Goal: Find specific page/section: Find specific page/section

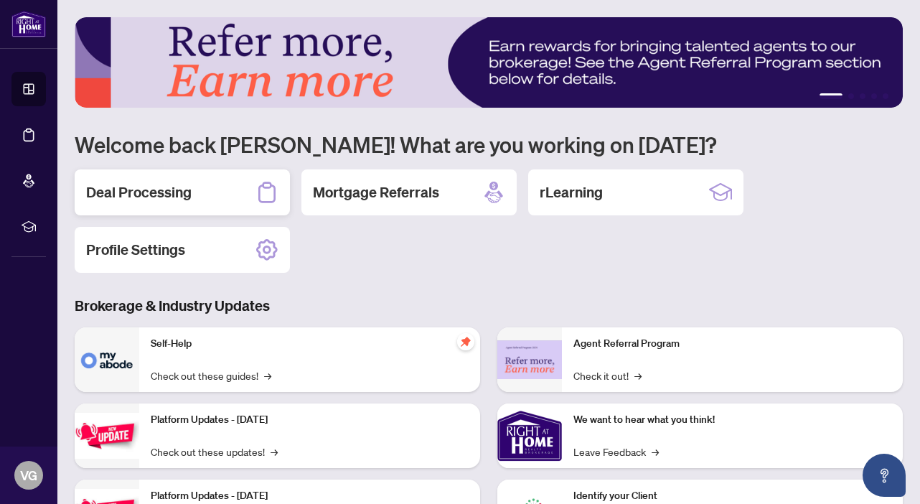
click at [165, 182] on h2 "Deal Processing" at bounding box center [139, 192] width 106 height 20
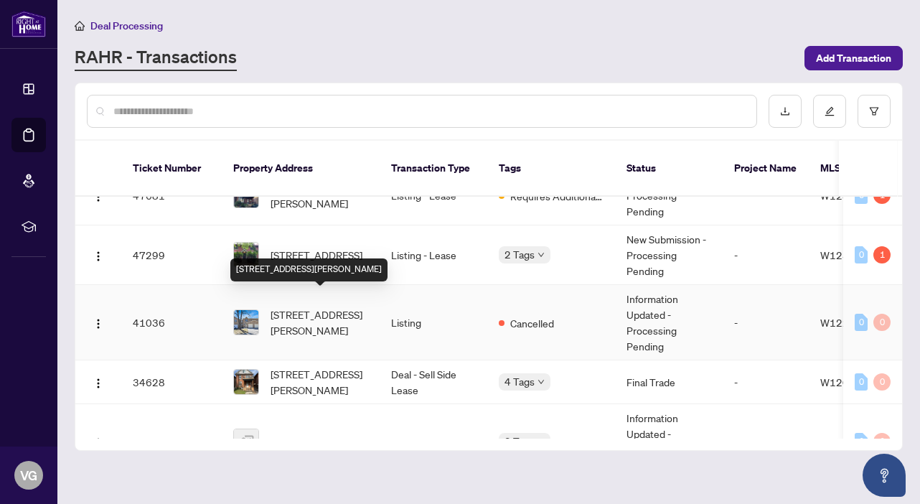
scroll to position [31, 0]
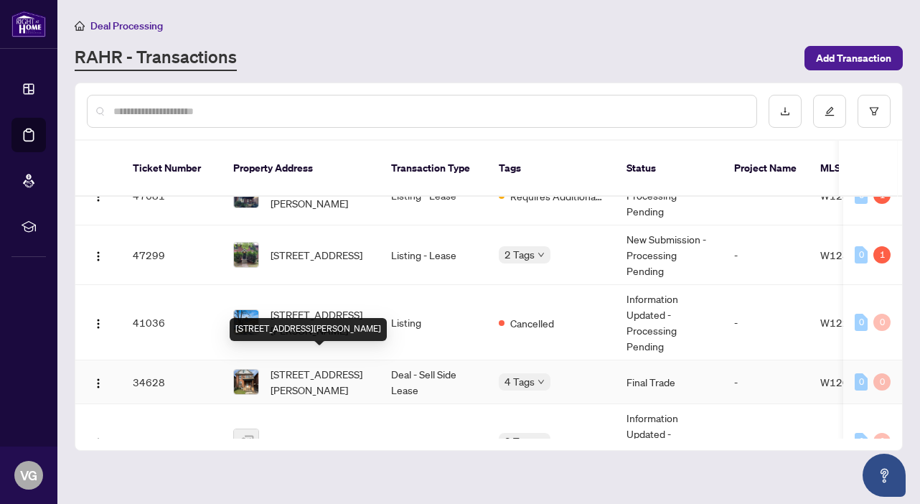
click at [311, 366] on span "[STREET_ADDRESS][PERSON_NAME]" at bounding box center [320, 382] width 98 height 32
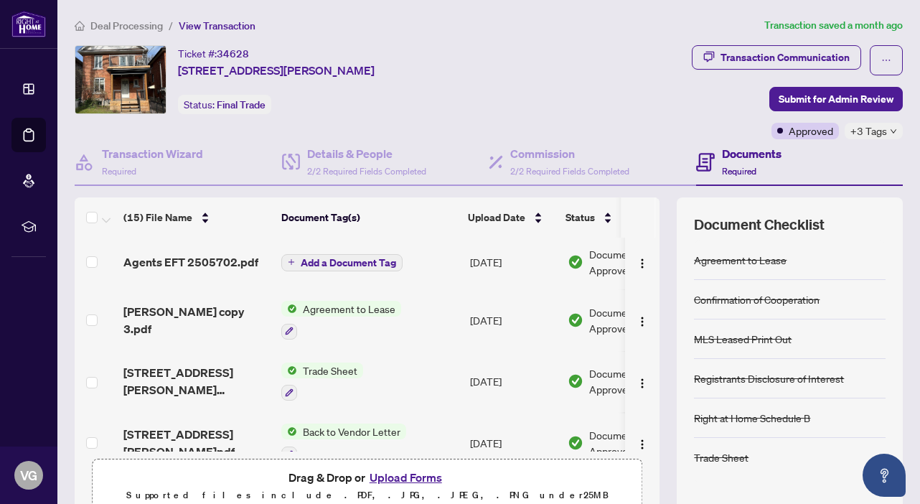
scroll to position [180, 0]
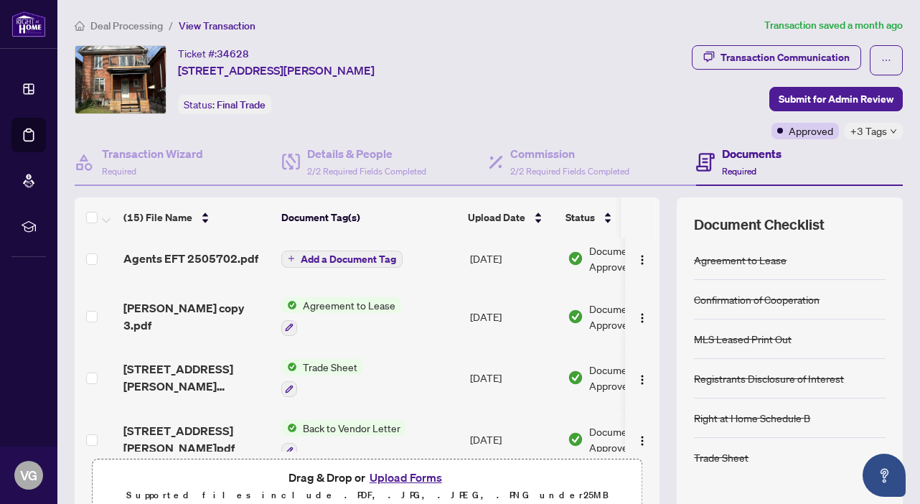
click at [348, 307] on span "Agreement to Lease" at bounding box center [349, 305] width 104 height 16
click at [322, 375] on span "Agreement to Lease" at bounding box center [329, 375] width 104 height 16
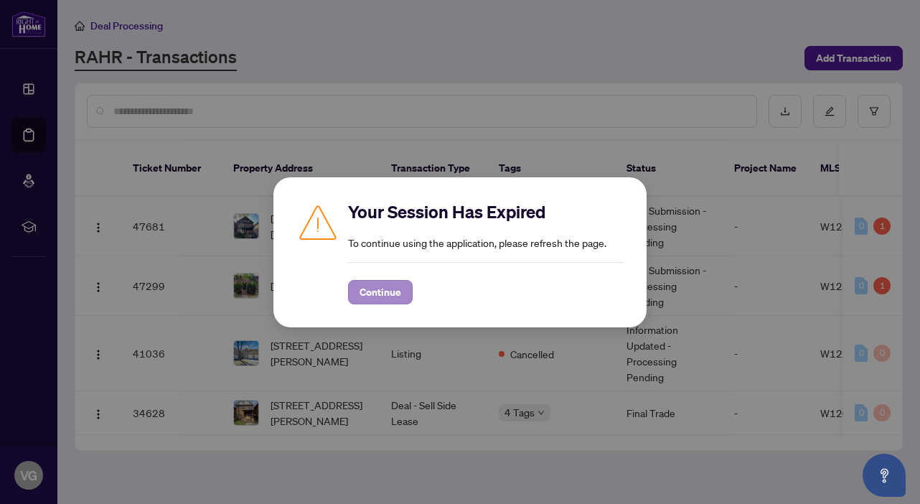
click at [387, 286] on span "Continue" at bounding box center [381, 292] width 42 height 23
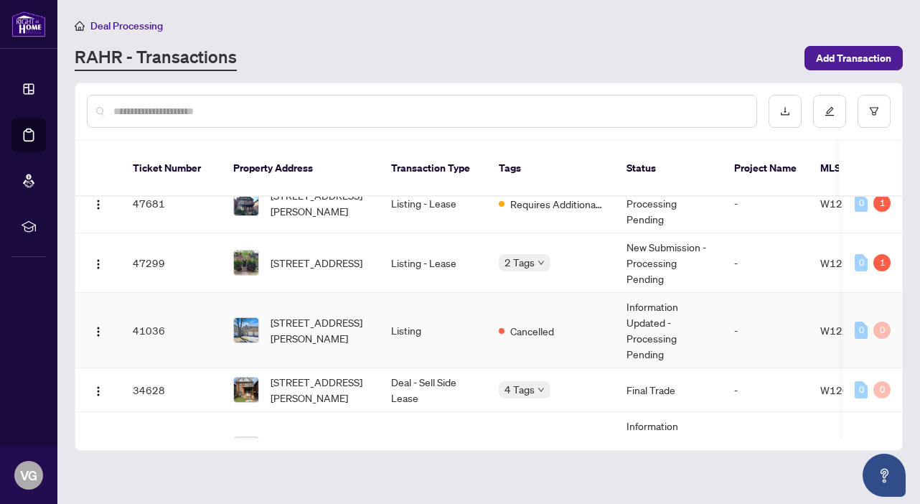
scroll to position [24, 0]
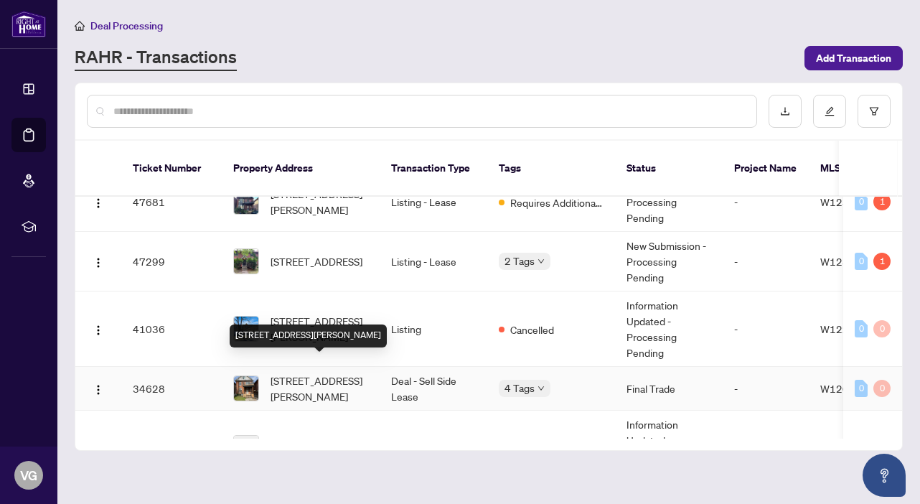
click at [310, 373] on span "[STREET_ADDRESS][PERSON_NAME]" at bounding box center [320, 389] width 98 height 32
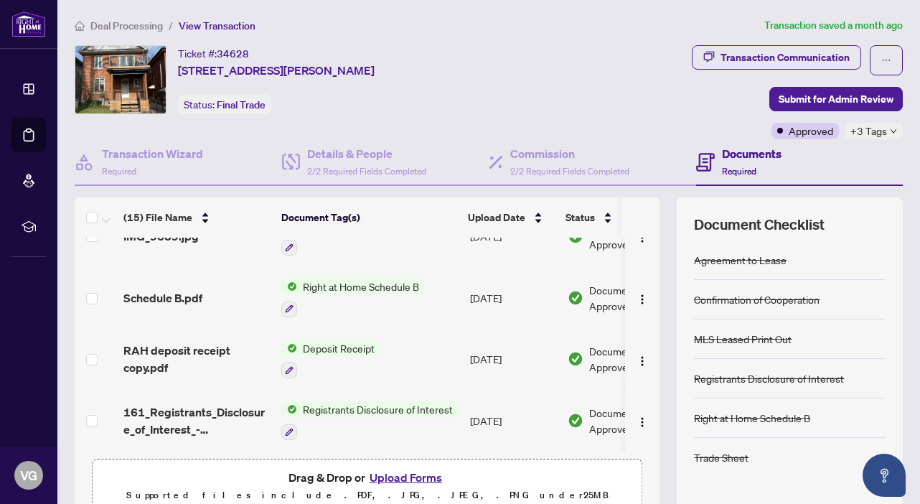
scroll to position [690, 0]
click at [199, 345] on span "RAH deposit receipt copy.pdf" at bounding box center [196, 359] width 146 height 34
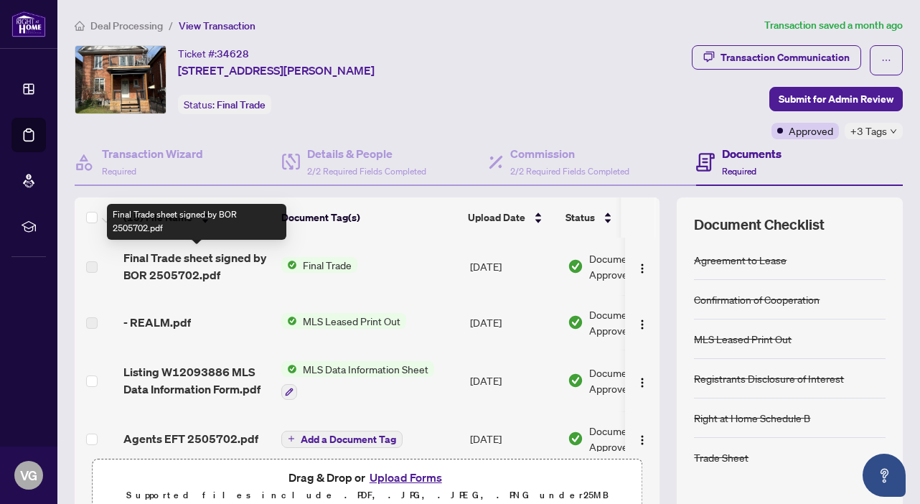
click at [212, 260] on span "Final Trade sheet signed by BOR 2505702.pdf" at bounding box center [196, 266] width 146 height 34
click at [182, 256] on span "Final Trade sheet signed by BOR 2505702.pdf" at bounding box center [196, 266] width 146 height 34
click at [167, 258] on span "Final Trade sheet signed by BOR 2505702.pdf" at bounding box center [196, 266] width 146 height 34
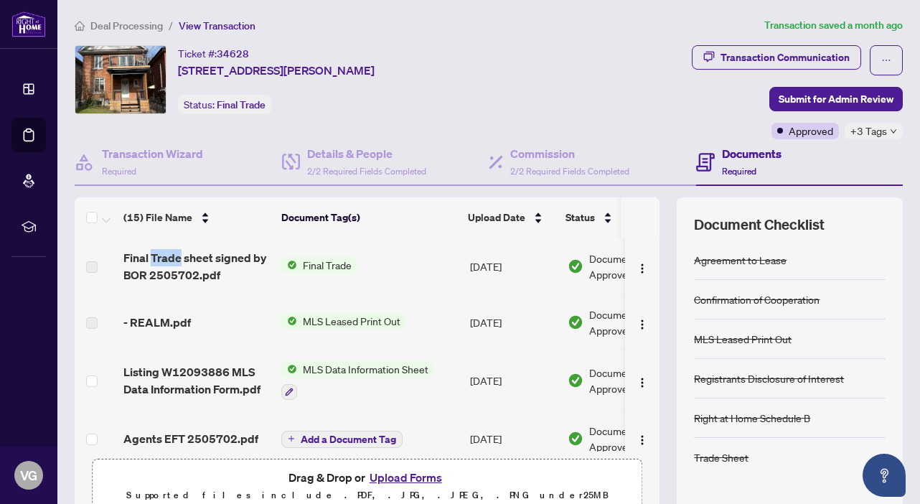
click at [312, 263] on span "Final Trade" at bounding box center [327, 265] width 60 height 16
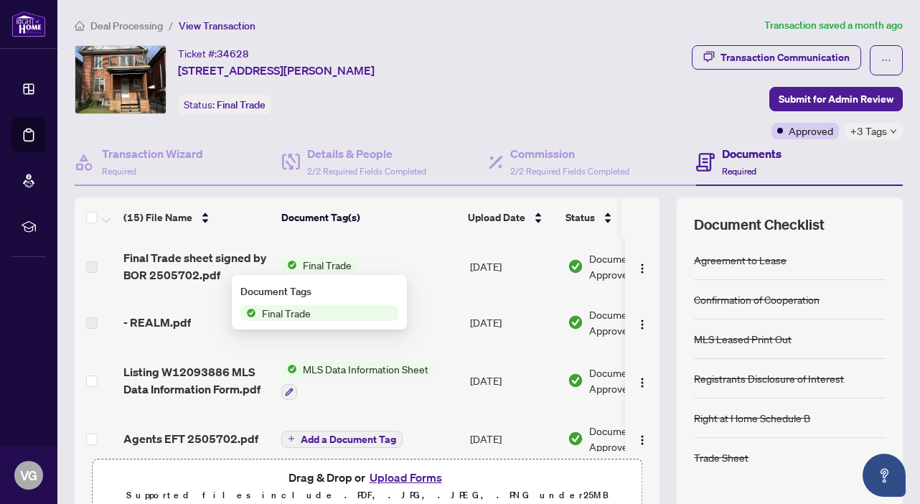
click at [295, 322] on div "Document Tags Final Trade" at bounding box center [319, 302] width 175 height 55
click at [296, 314] on span "Final Trade" at bounding box center [286, 313] width 60 height 16
click at [391, 243] on td "Final Trade" at bounding box center [370, 266] width 189 height 57
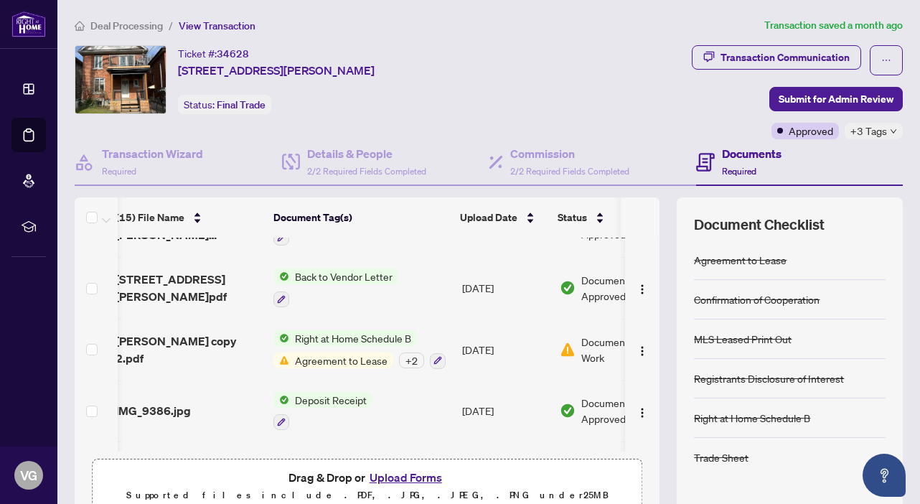
scroll to position [332, 8]
click at [315, 333] on span "Right at Home Schedule B" at bounding box center [353, 338] width 128 height 16
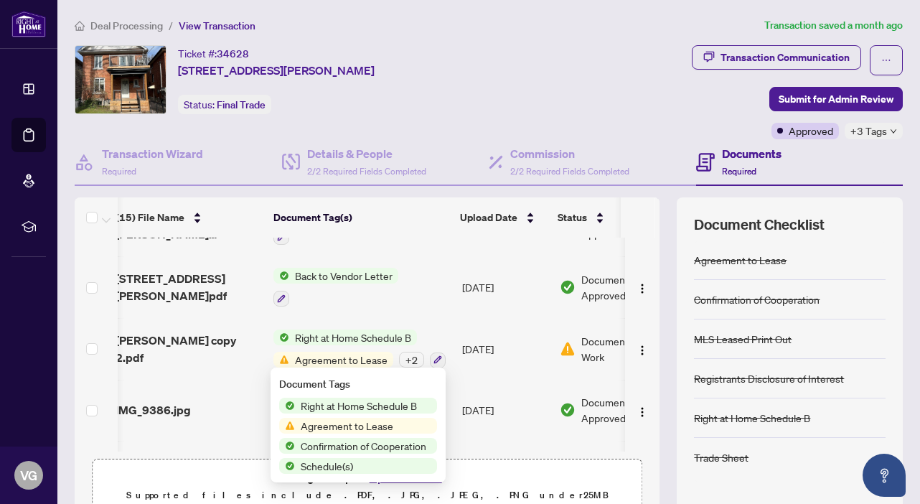
click at [335, 359] on span "Agreement to Lease" at bounding box center [341, 360] width 104 height 16
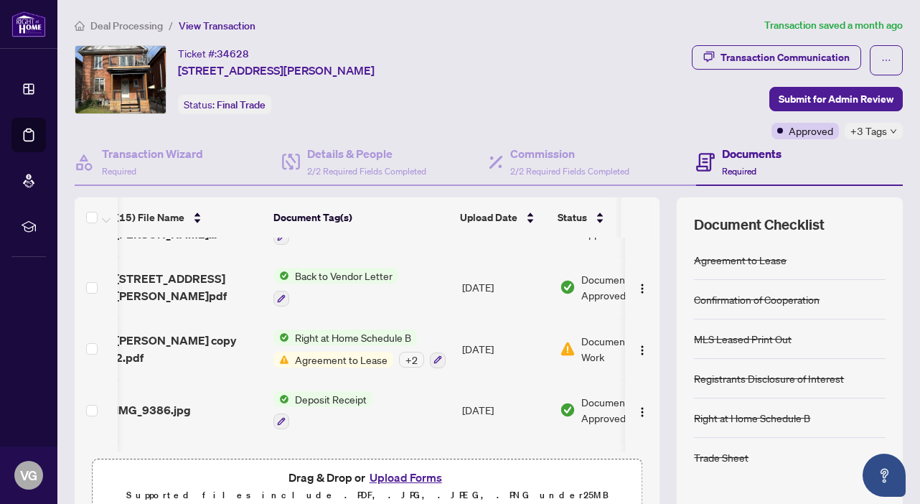
click at [335, 353] on span "Agreement to Lease" at bounding box center [341, 360] width 104 height 16
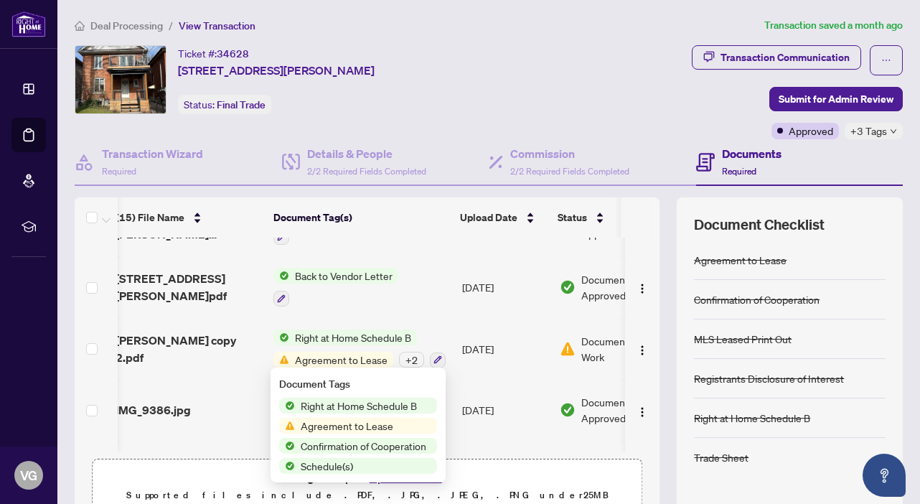
click at [335, 353] on span "Agreement to Lease" at bounding box center [341, 360] width 104 height 16
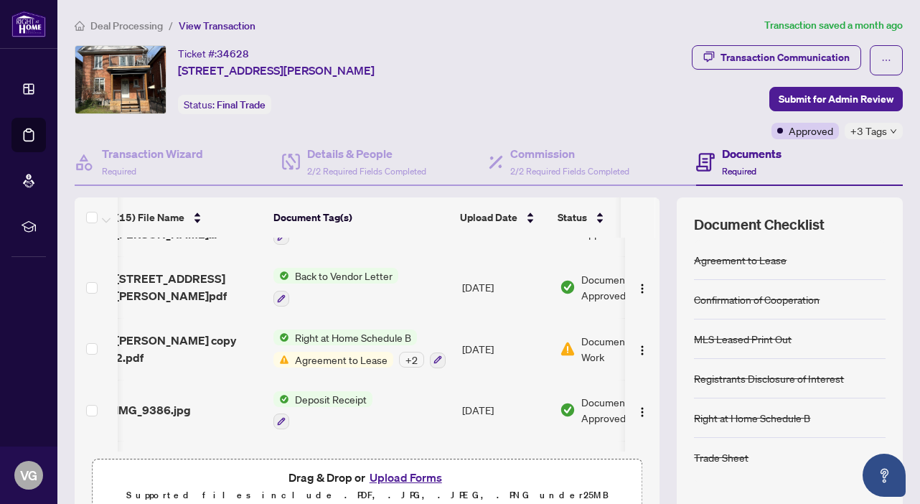
click at [335, 353] on span "Agreement to Lease" at bounding box center [341, 360] width 104 height 16
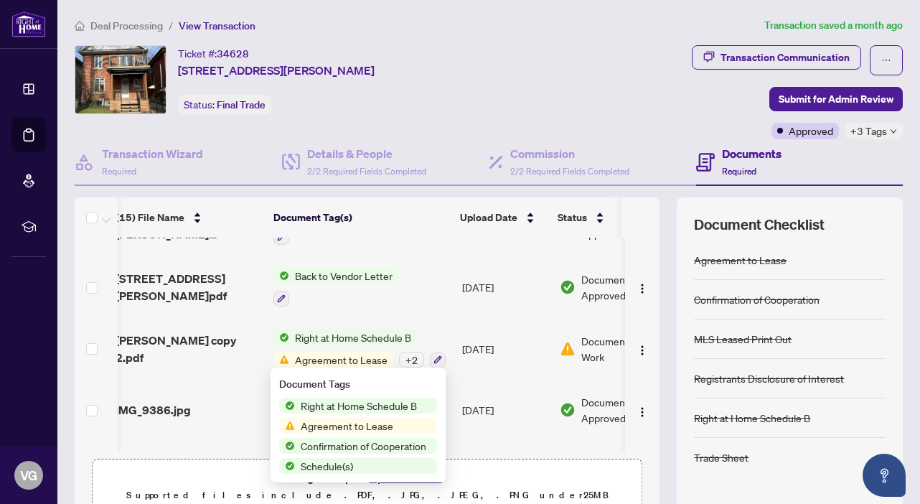
click at [362, 426] on span "Agreement to Lease" at bounding box center [347, 426] width 104 height 16
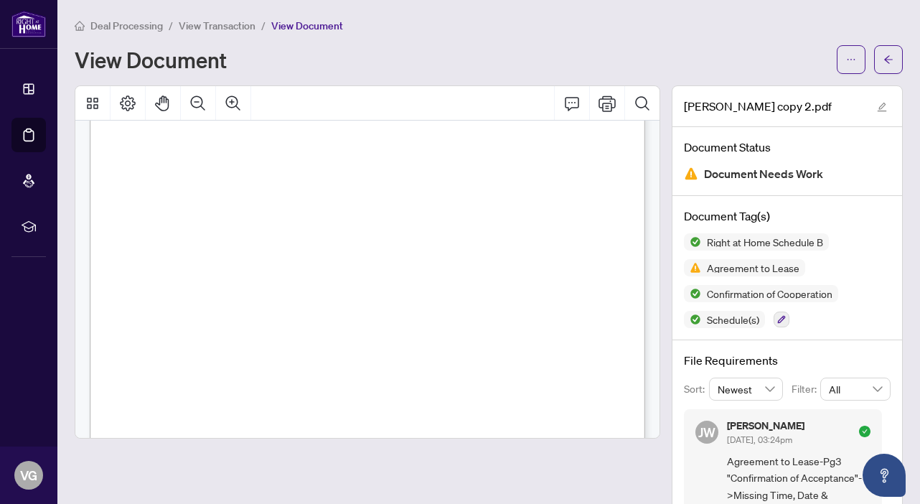
scroll to position [4563, 0]
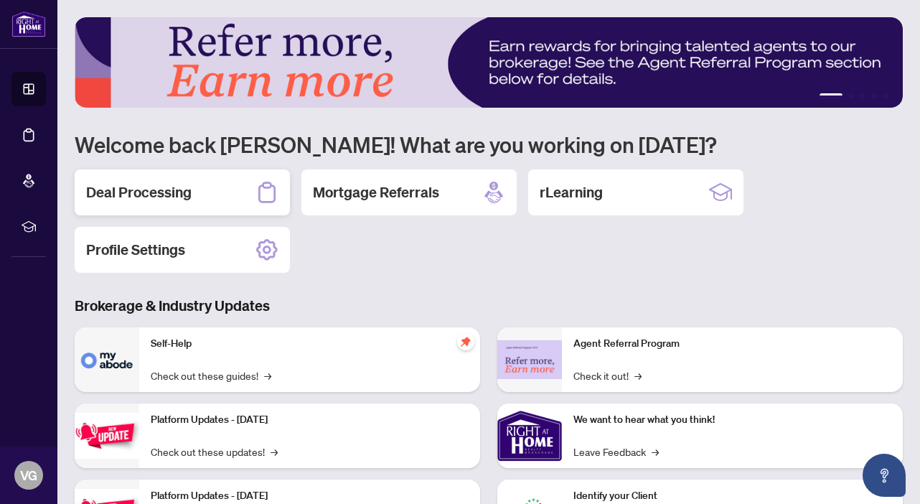
click at [175, 188] on h2 "Deal Processing" at bounding box center [139, 192] width 106 height 20
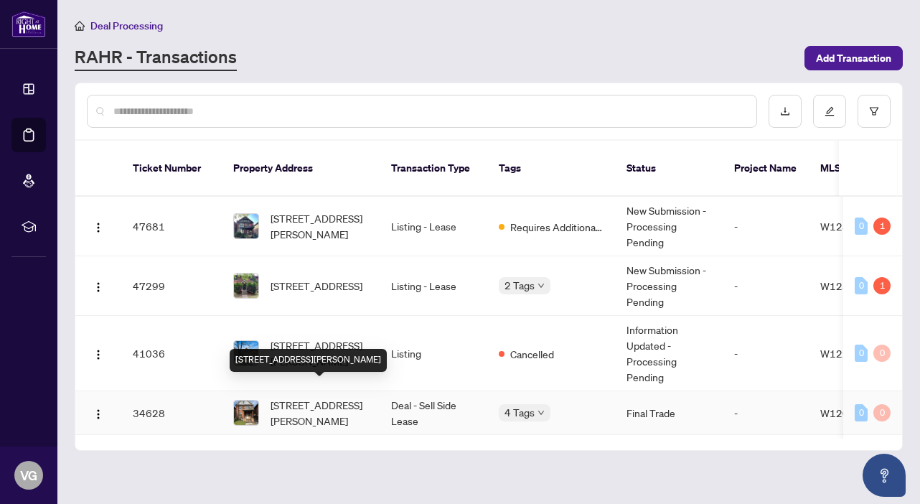
click at [310, 397] on span "[STREET_ADDRESS][PERSON_NAME]" at bounding box center [320, 413] width 98 height 32
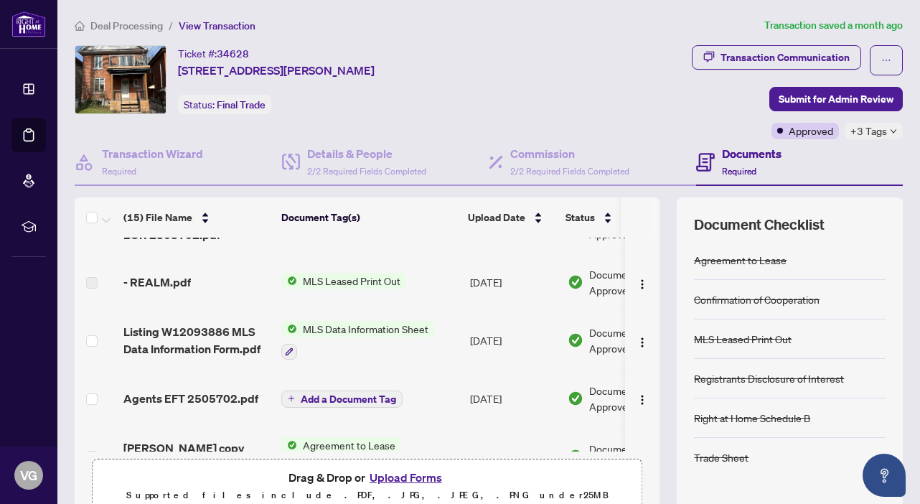
scroll to position [56, 0]
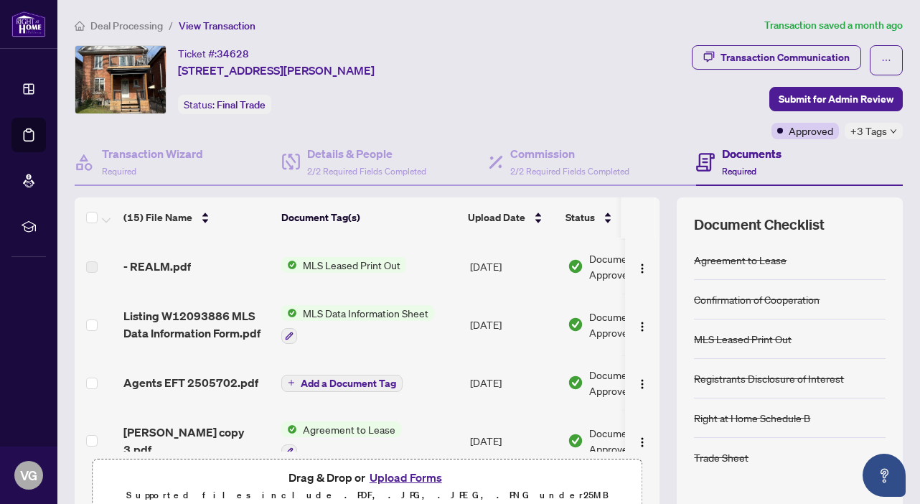
click at [353, 260] on span "MLS Leased Print Out" at bounding box center [351, 265] width 109 height 16
click at [338, 309] on span "MLS Leased Print Out" at bounding box center [334, 313] width 109 height 16
click at [337, 315] on span "MLS Leased Print Out" at bounding box center [334, 313] width 109 height 16
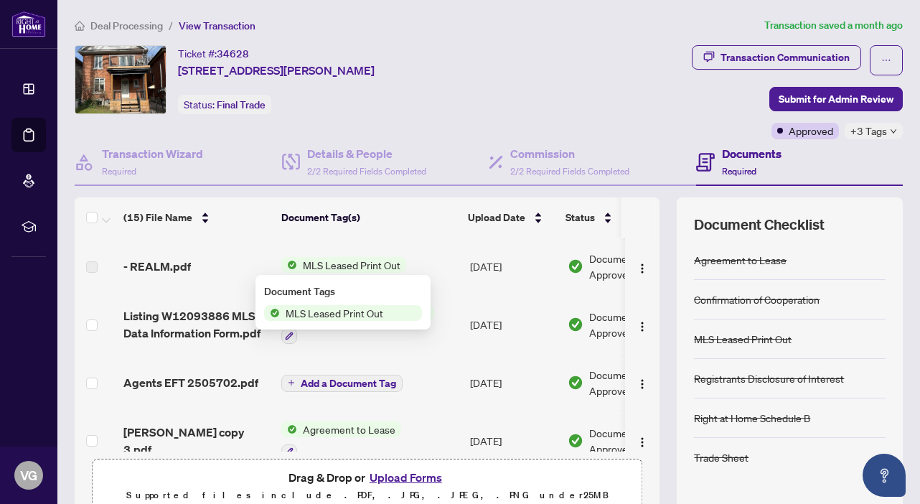
click at [337, 315] on span "MLS Leased Print Out" at bounding box center [334, 313] width 109 height 16
click at [381, 310] on span "MLS Leased Print Out" at bounding box center [334, 313] width 109 height 16
click at [380, 310] on span "MLS Leased Print Out" at bounding box center [334, 313] width 109 height 16
click at [368, 311] on span "MLS Leased Print Out" at bounding box center [334, 313] width 109 height 16
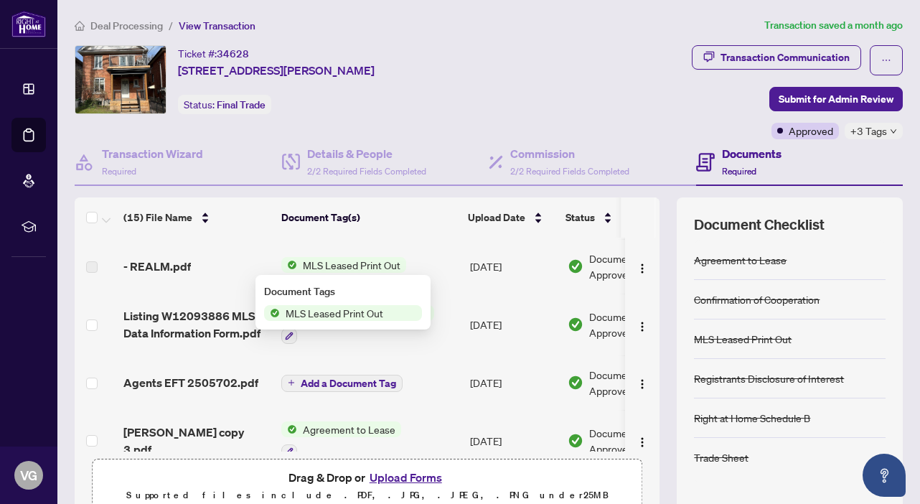
click at [313, 314] on span "MLS Leased Print Out" at bounding box center [334, 313] width 109 height 16
click at [438, 245] on td "MLS Leased Print Out" at bounding box center [370, 266] width 189 height 55
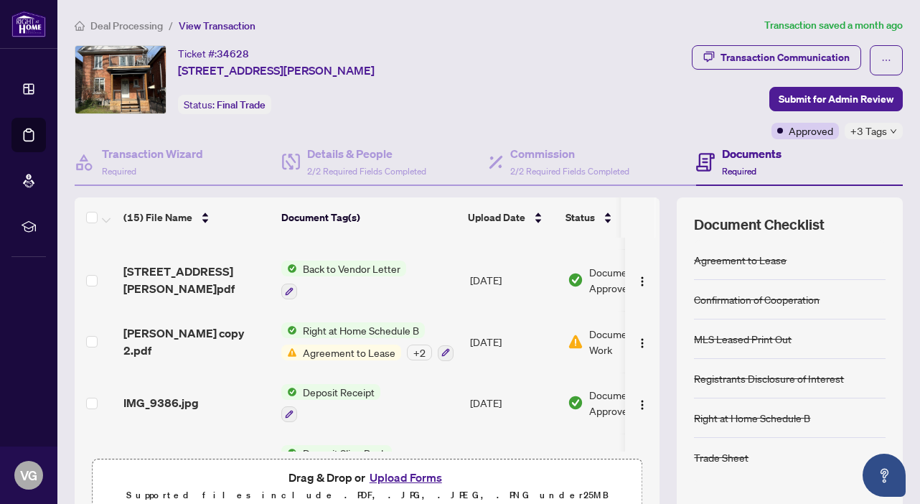
scroll to position [340, 0]
click at [345, 348] on span "Agreement to Lease" at bounding box center [349, 352] width 104 height 16
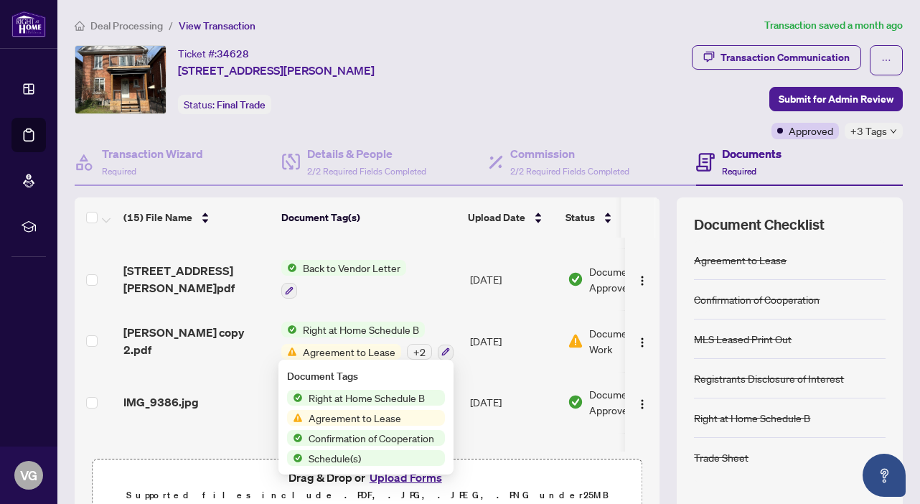
click at [337, 393] on span "Right at Home Schedule B" at bounding box center [367, 398] width 128 height 16
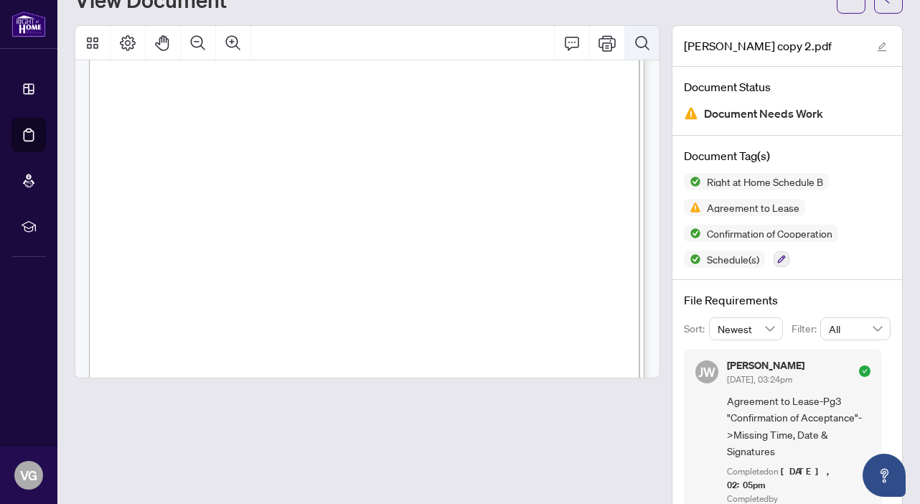
scroll to position [59, 0]
click at [610, 38] on icon "Print" at bounding box center [607, 44] width 17 height 17
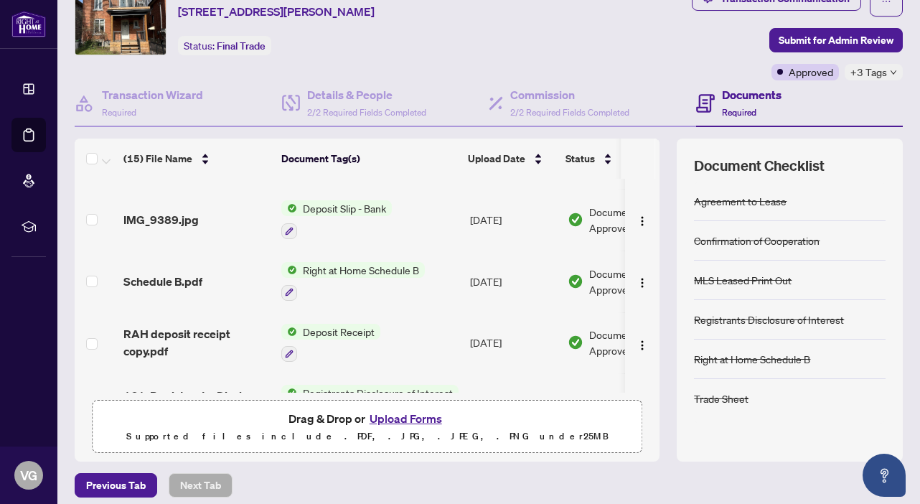
scroll to position [650, 0]
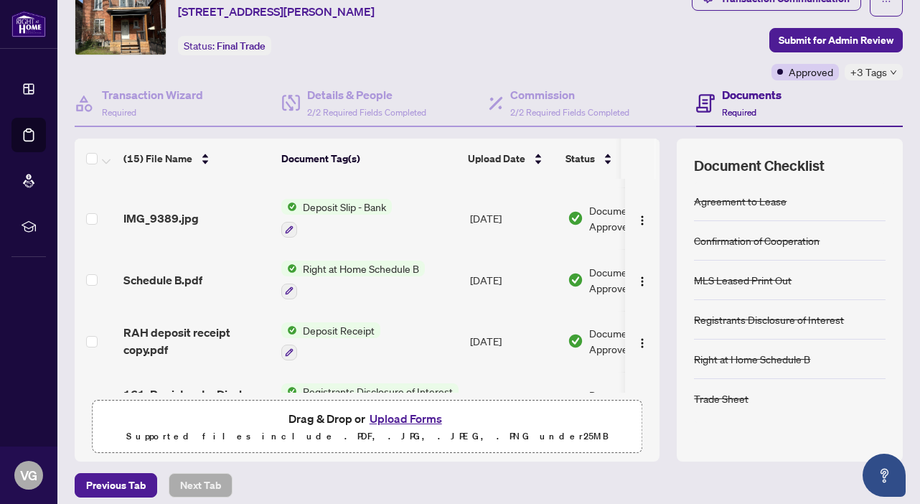
click at [379, 263] on span "Right at Home Schedule B" at bounding box center [361, 269] width 128 height 16
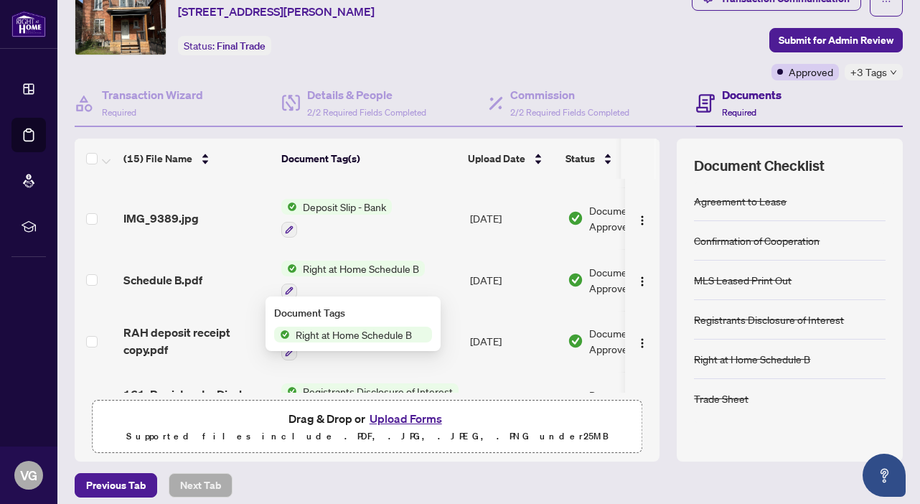
click at [354, 337] on span "Right at Home Schedule B" at bounding box center [354, 335] width 128 height 16
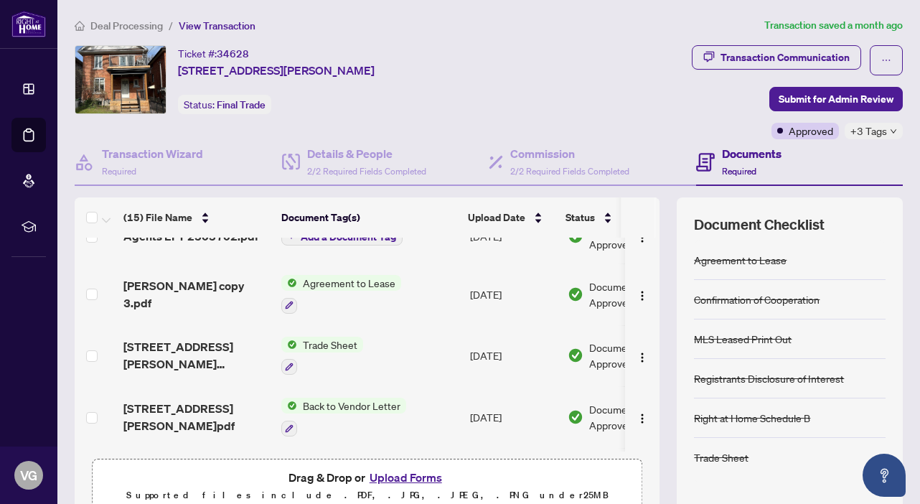
scroll to position [208, 0]
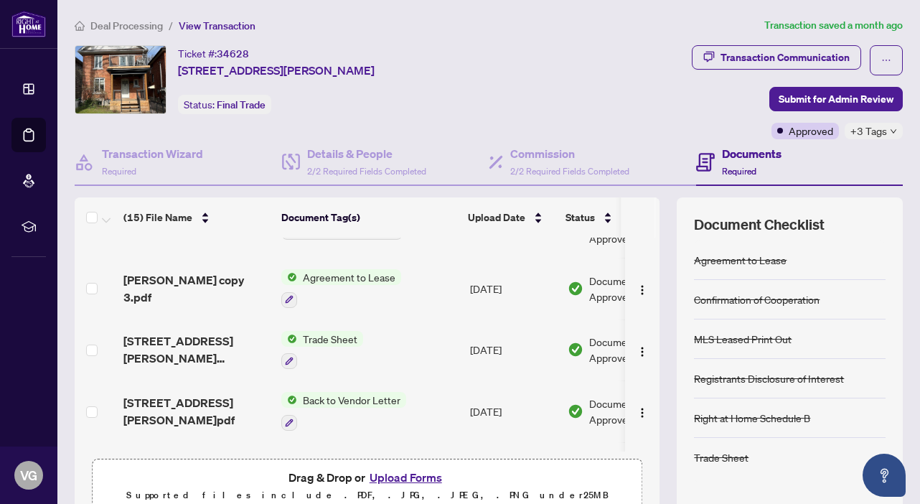
click at [342, 279] on span "Agreement to Lease" at bounding box center [349, 277] width 104 height 16
click at [335, 342] on span "Agreement to Lease" at bounding box center [329, 347] width 104 height 16
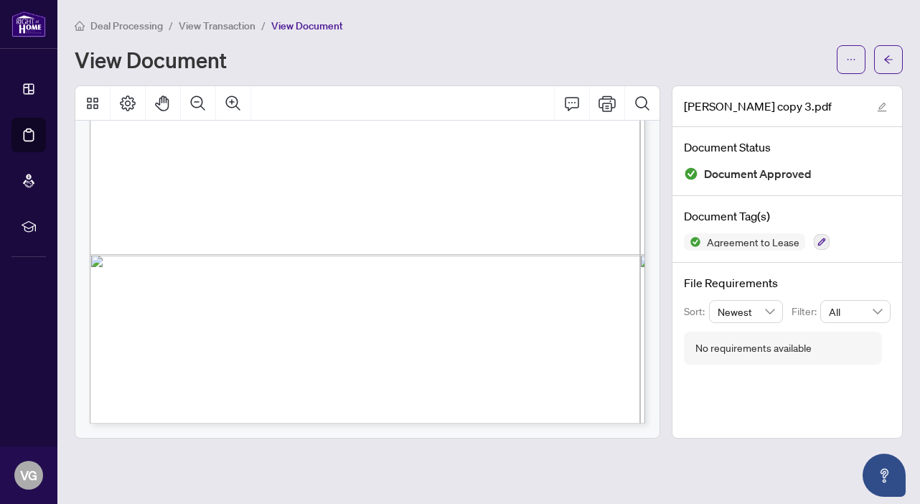
scroll to position [5591, 0]
